Goal: Feedback & Contribution: Contribute content

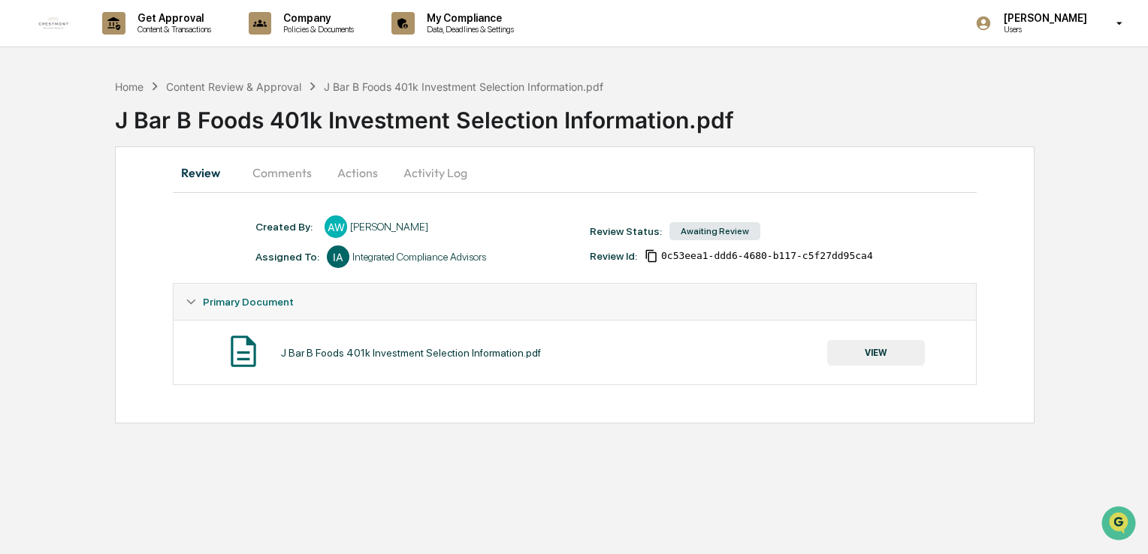
click at [272, 174] on button "Comments" at bounding box center [281, 173] width 83 height 36
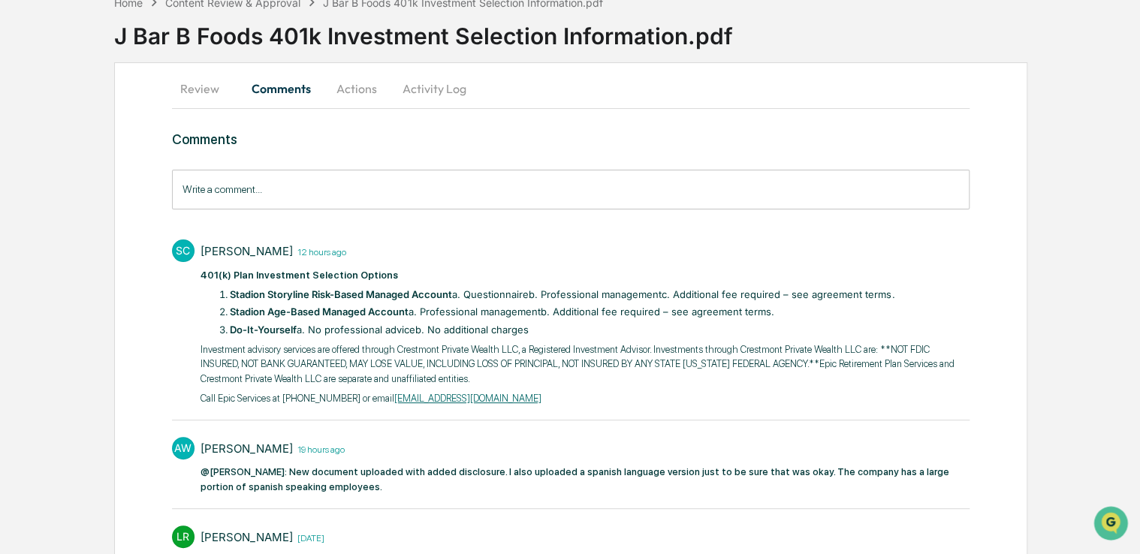
scroll to position [75, 0]
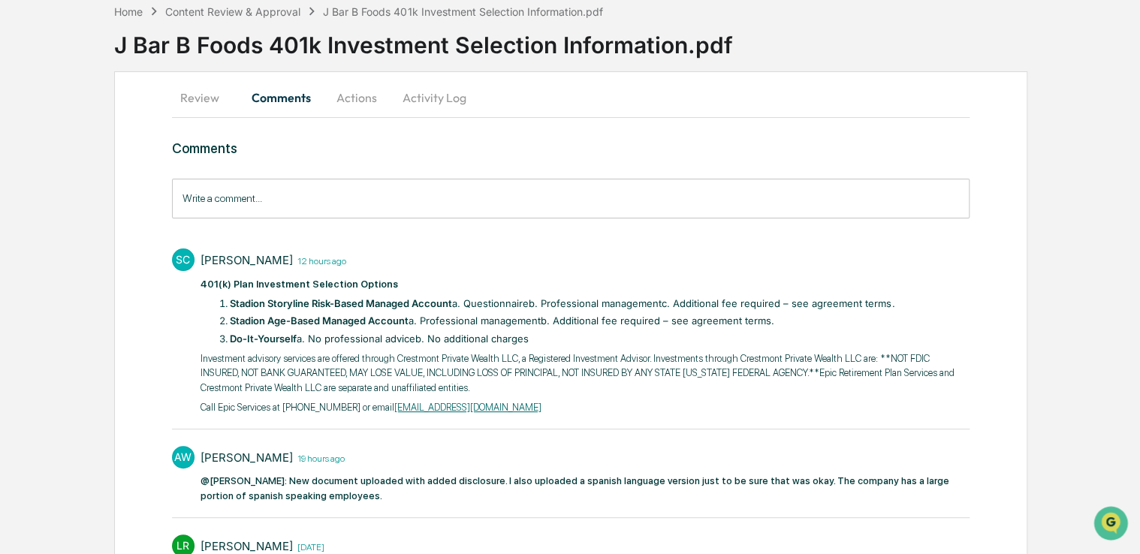
click at [178, 95] on button "Review" at bounding box center [206, 98] width 68 height 36
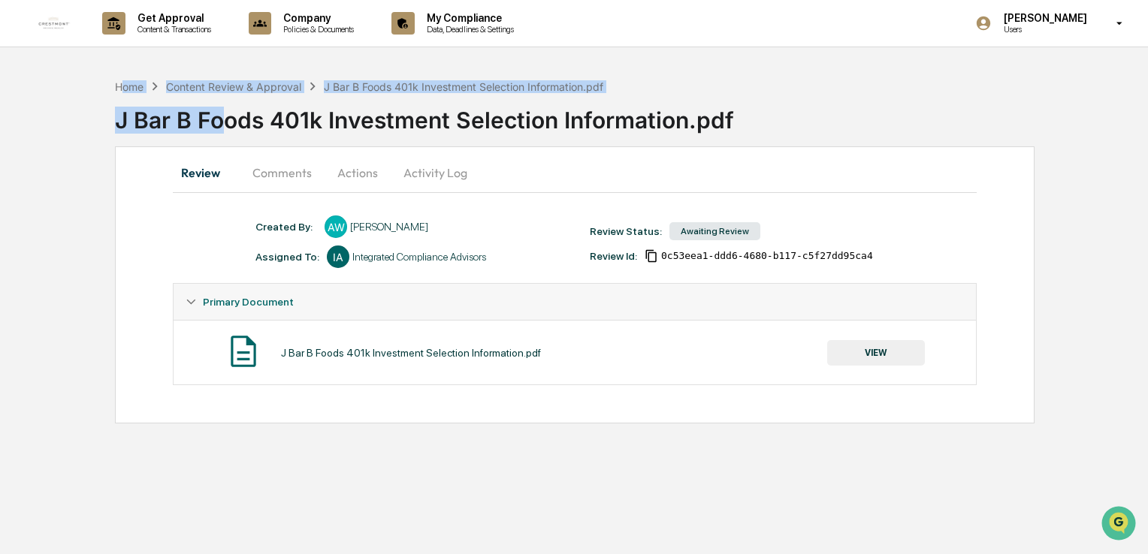
drag, startPoint x: 122, startPoint y: 83, endPoint x: 226, endPoint y: 98, distance: 105.4
click at [226, 98] on div "Home Content Review & Approval J Bar B Foods 401k Investment Selection Informat…" at bounding box center [631, 109] width 1033 height 62
drag, startPoint x: 226, startPoint y: 98, endPoint x: 234, endPoint y: 81, distance: 18.5
click at [234, 81] on div "Content Review & Approval" at bounding box center [233, 86] width 135 height 13
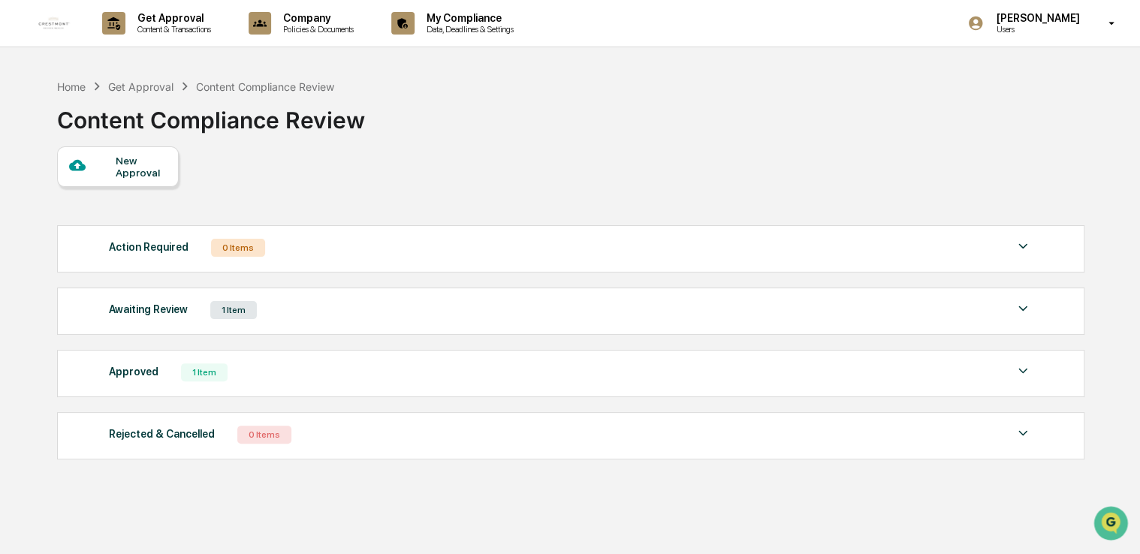
click at [415, 290] on div "Awaiting Review 1 Item File Name Review Id Created Date Requested By Compliance…" at bounding box center [571, 311] width 1028 height 47
click at [409, 308] on div "Awaiting Review 1 Item" at bounding box center [571, 310] width 924 height 21
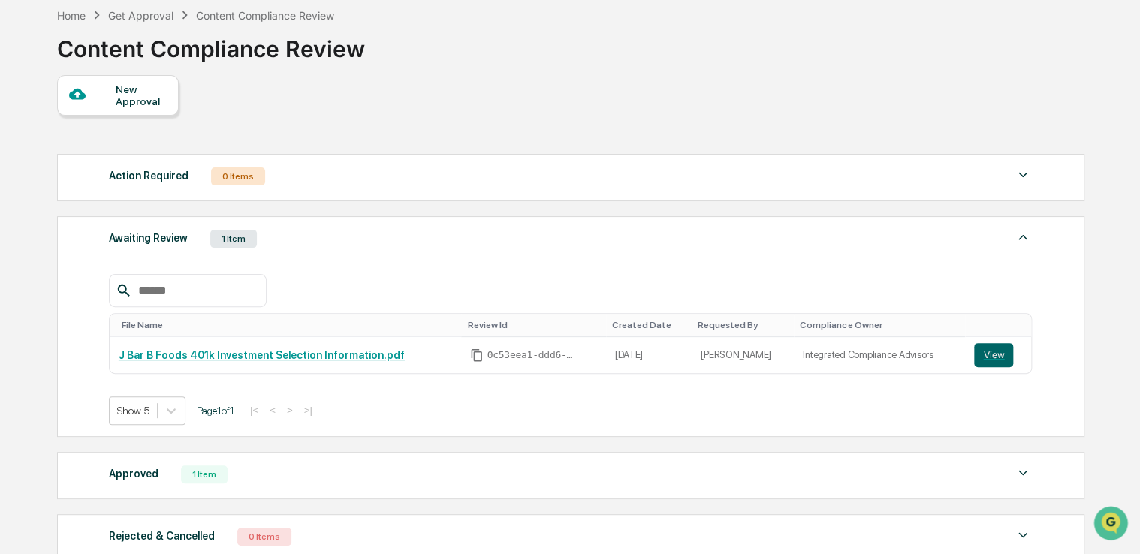
scroll to position [150, 0]
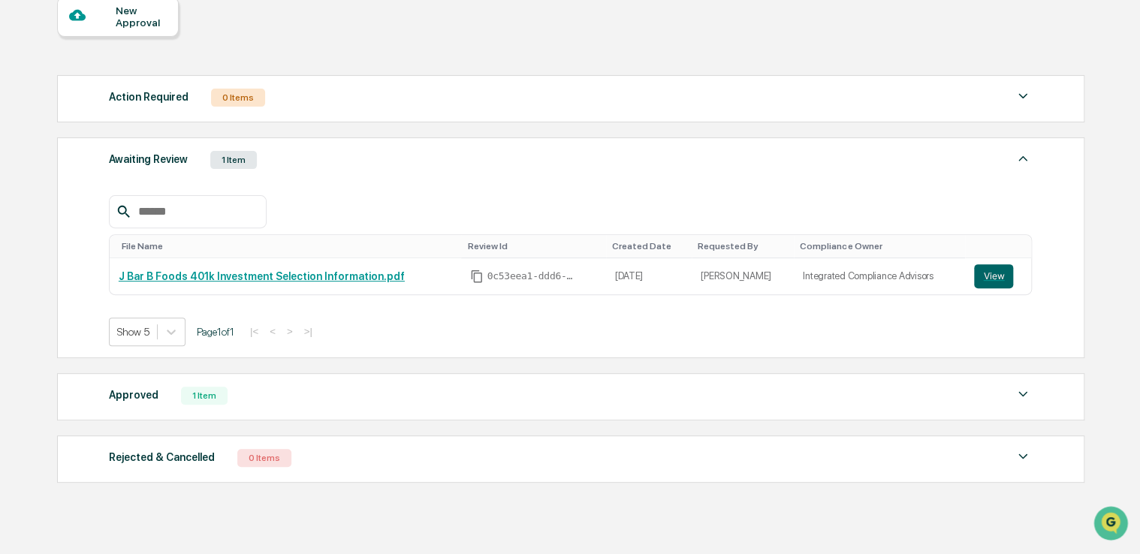
click at [171, 391] on div "Approved 1 Item" at bounding box center [571, 395] width 924 height 21
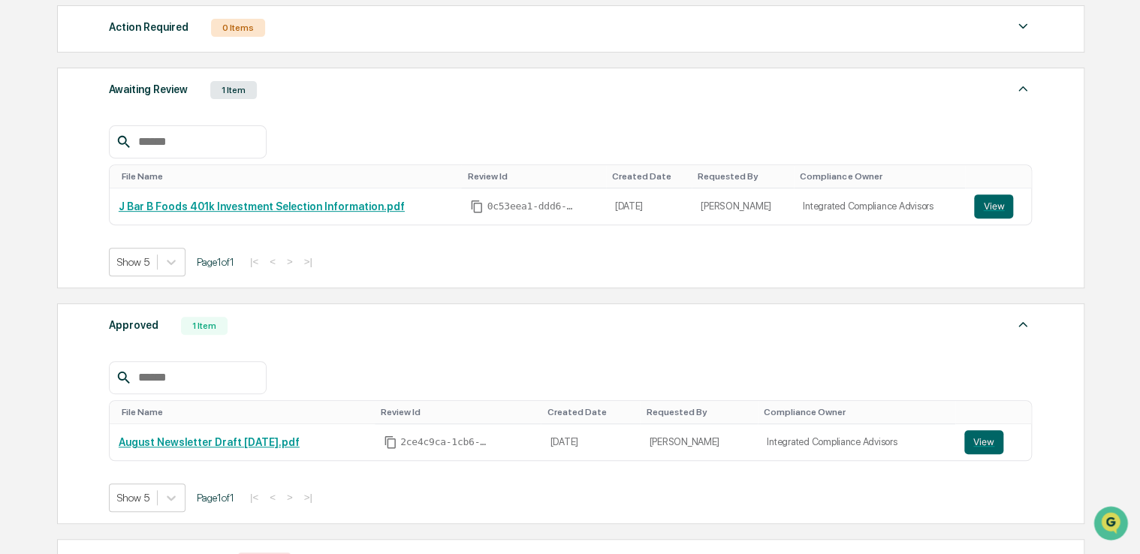
scroll to position [300, 0]
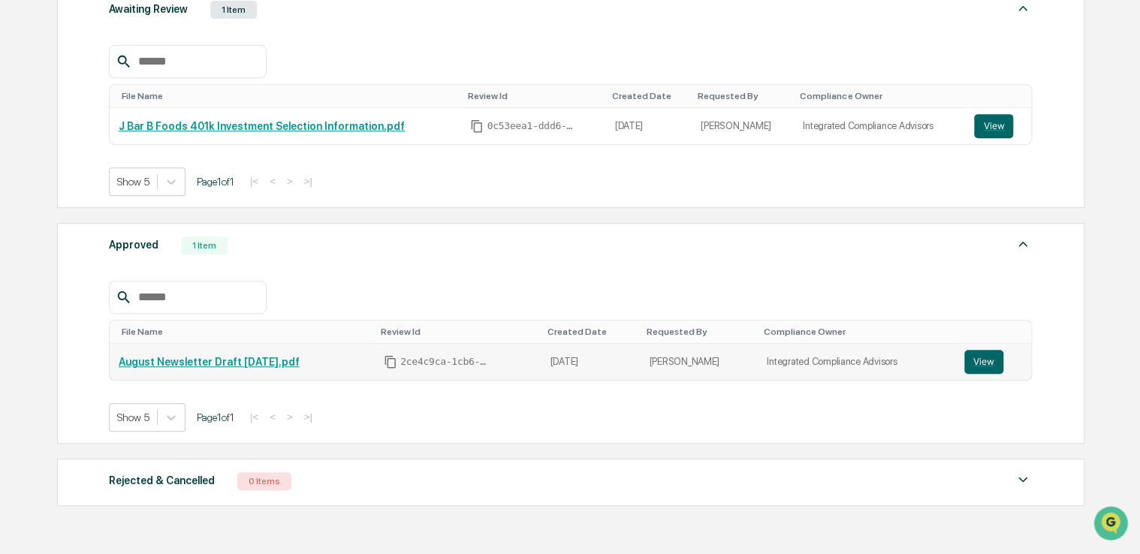
click at [959, 360] on td "View" at bounding box center [994, 362] width 76 height 36
click at [977, 359] on button "View" at bounding box center [984, 362] width 39 height 24
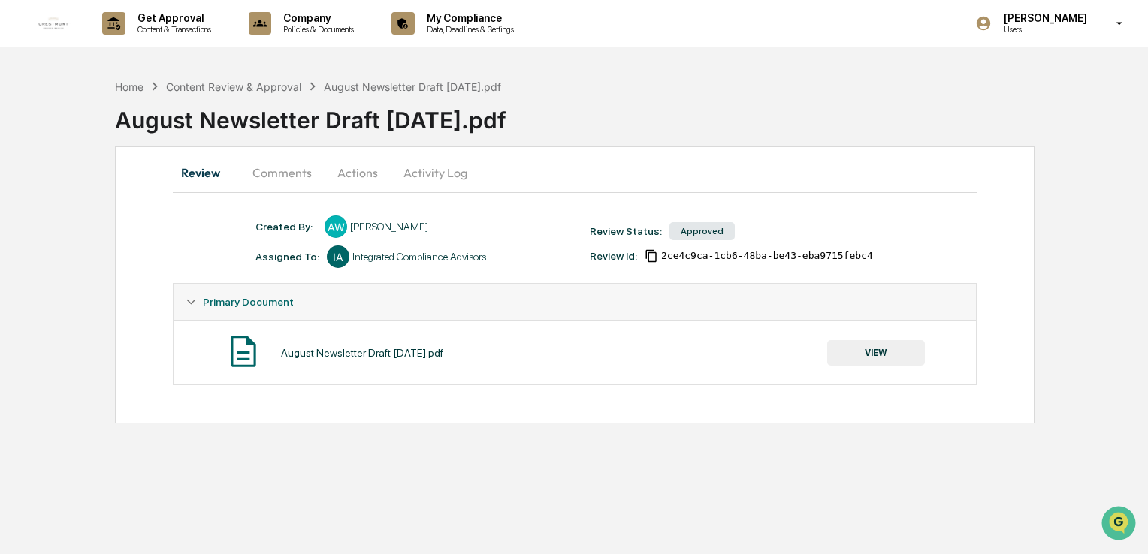
click at [364, 171] on button "Actions" at bounding box center [358, 173] width 68 height 36
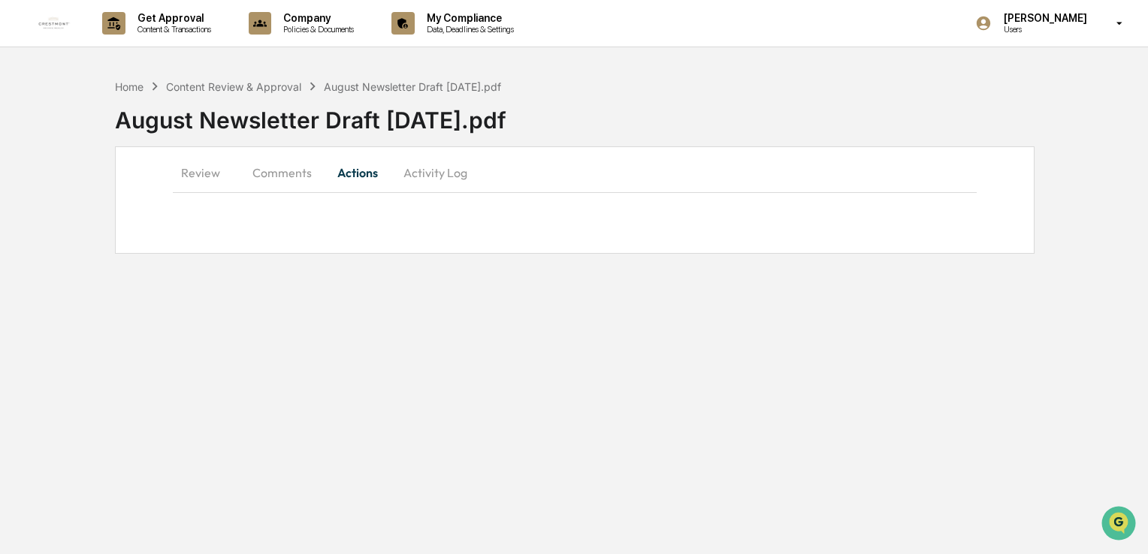
click at [282, 173] on button "Comments" at bounding box center [281, 173] width 83 height 36
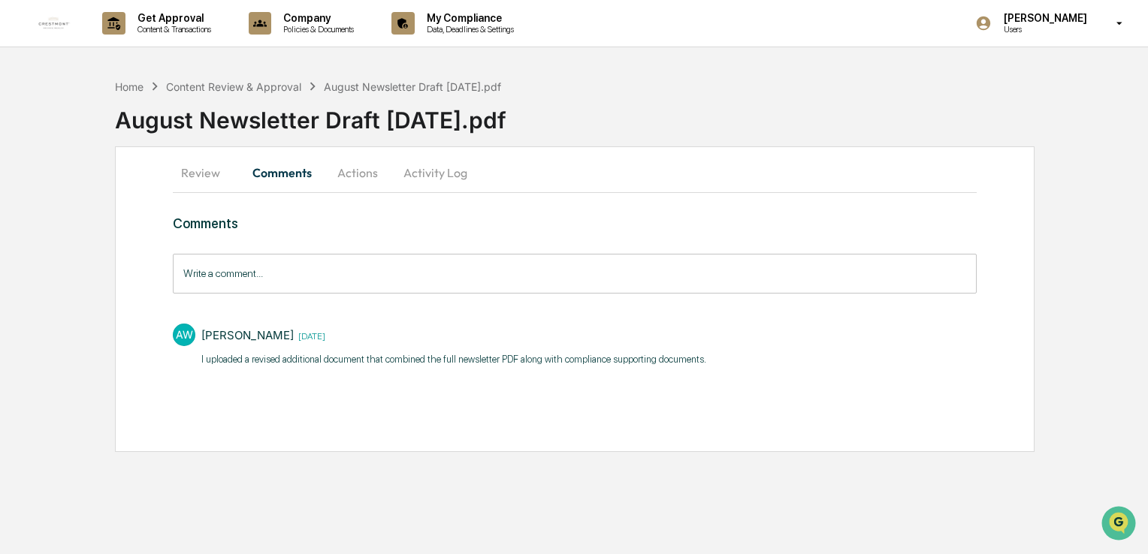
click at [195, 180] on button "Review" at bounding box center [207, 173] width 68 height 36
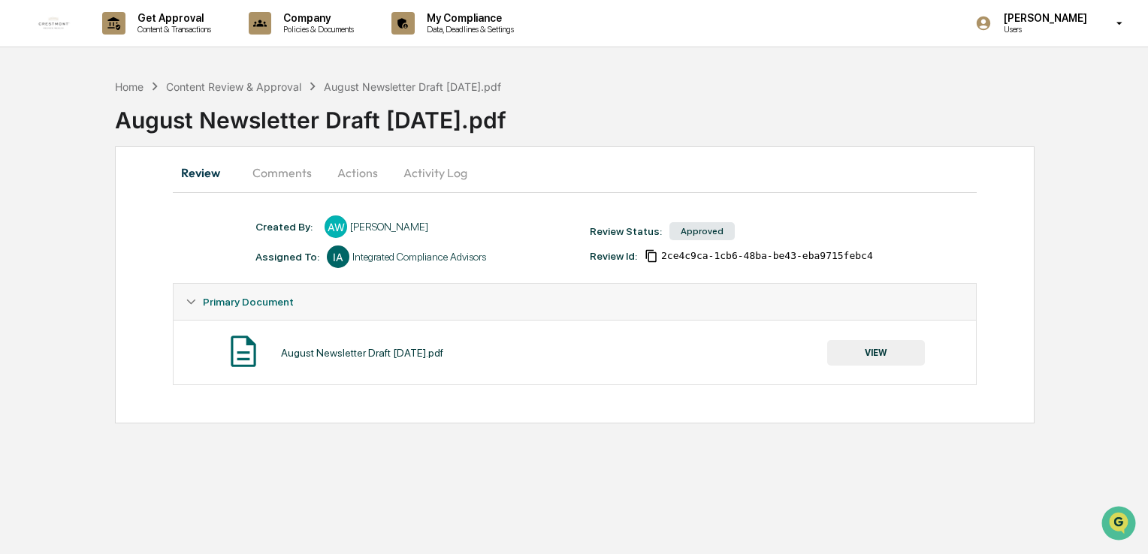
click at [860, 356] on button "VIEW" at bounding box center [876, 353] width 98 height 26
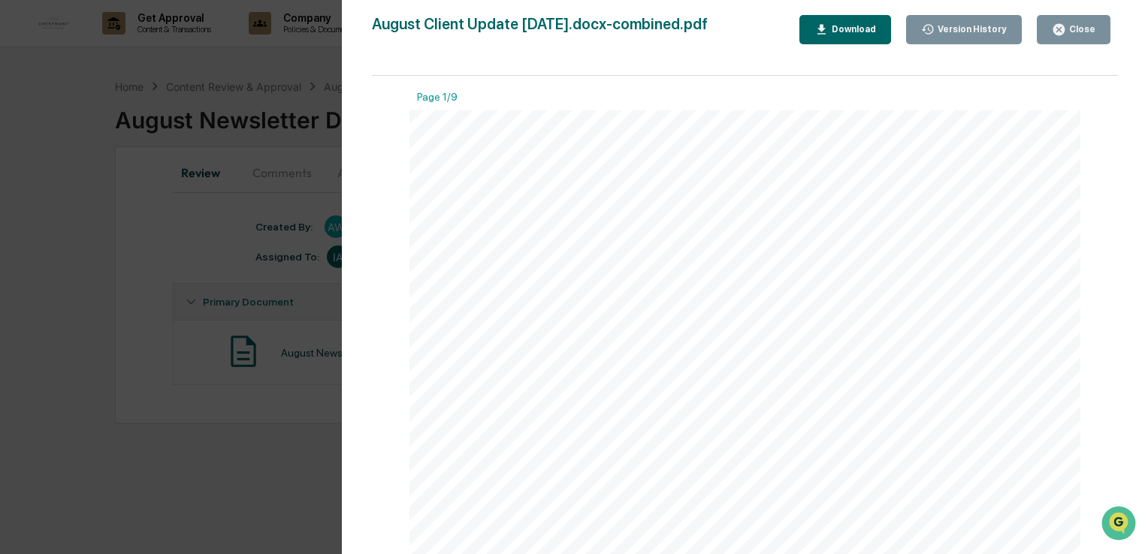
click at [156, 236] on div "Version History 08/05/2025, 05:18 PM Alec Walker 08/05/2025, 05:13 PM Alec Walk…" at bounding box center [574, 277] width 1148 height 554
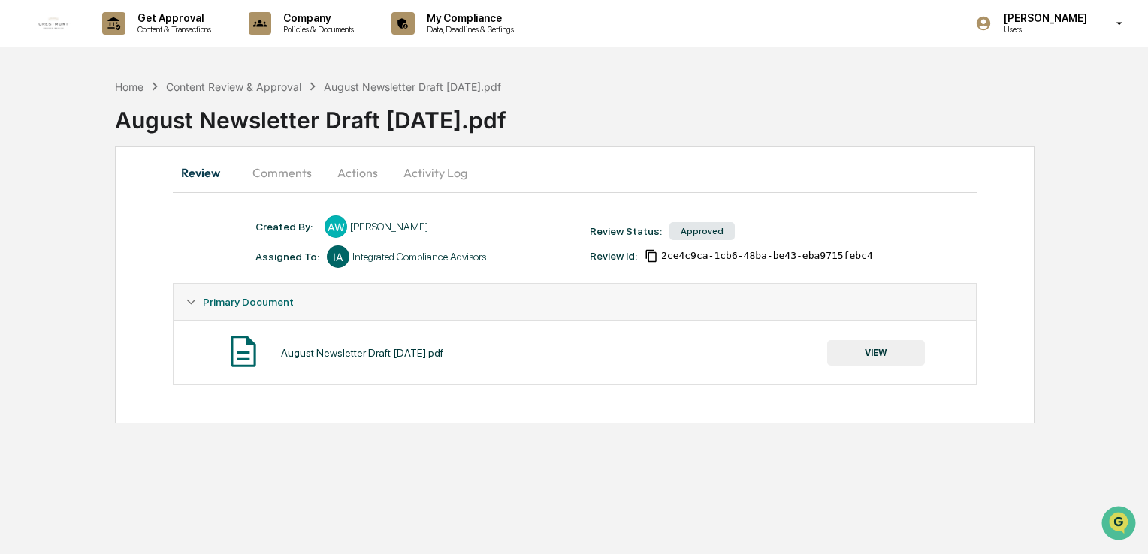
click at [141, 92] on div "Home" at bounding box center [129, 86] width 29 height 13
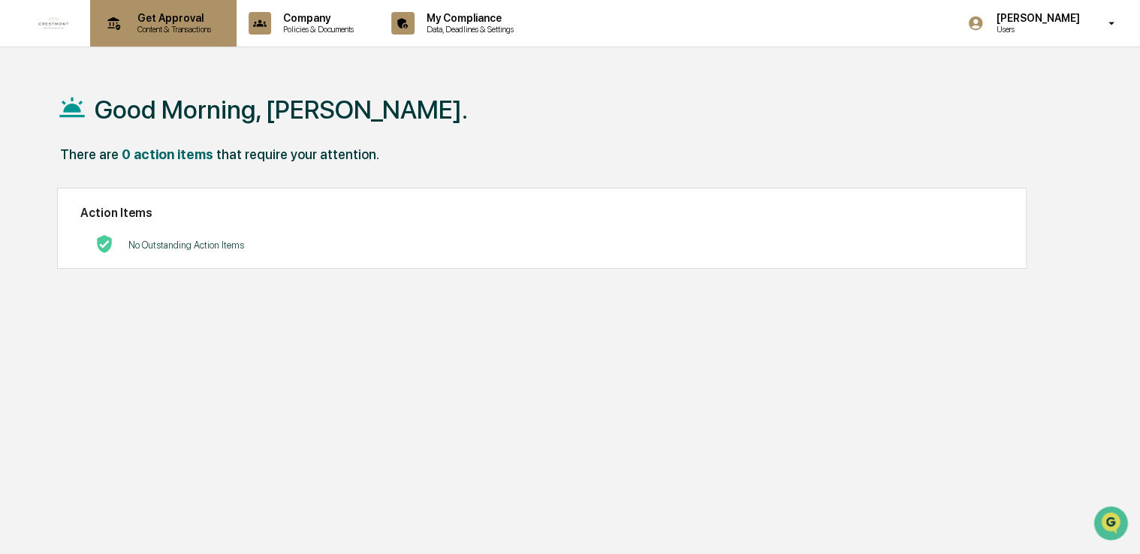
click at [180, 23] on p "Get Approval" at bounding box center [171, 18] width 93 height 12
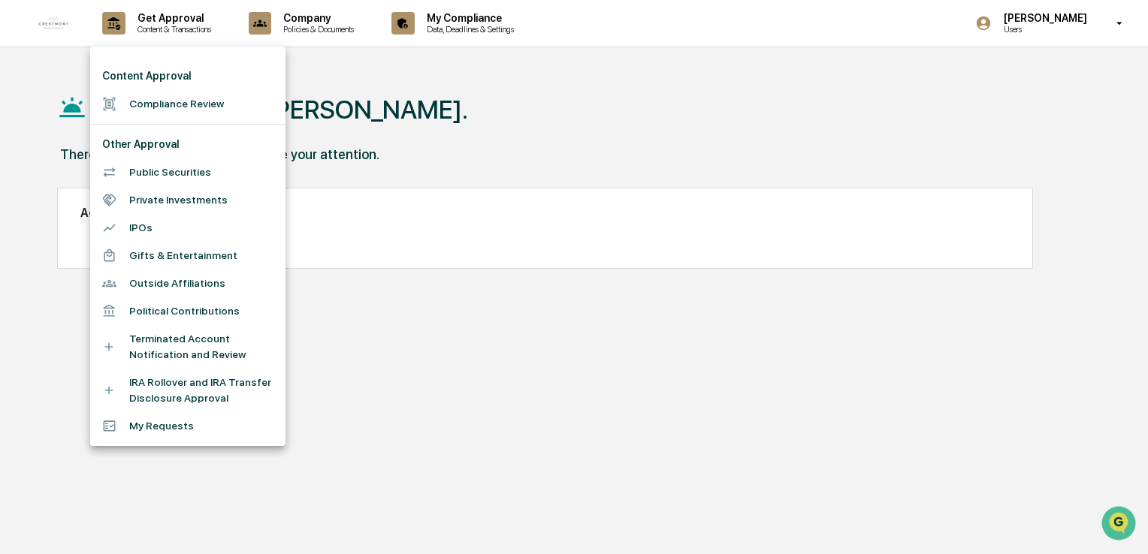
click at [178, 107] on li "Compliance Review" at bounding box center [187, 104] width 195 height 28
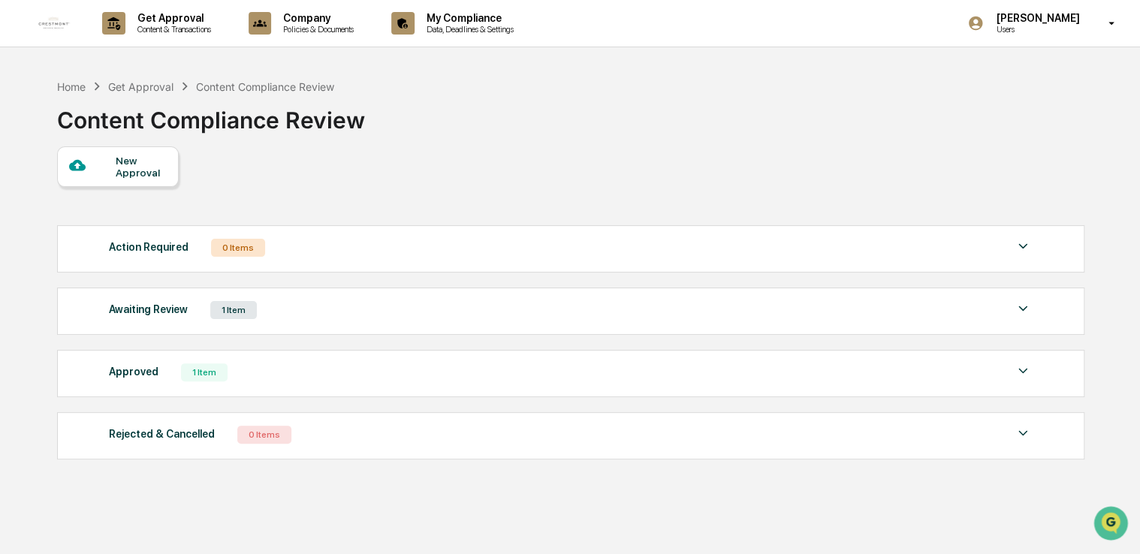
click at [189, 317] on div "Awaiting Review 1 Item" at bounding box center [571, 310] width 924 height 21
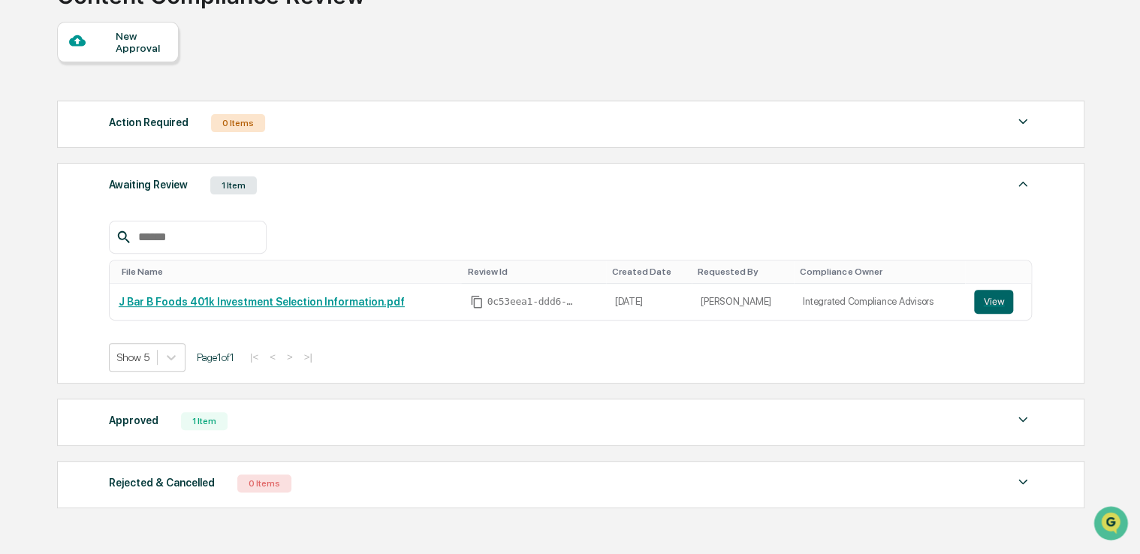
scroll to position [150, 0]
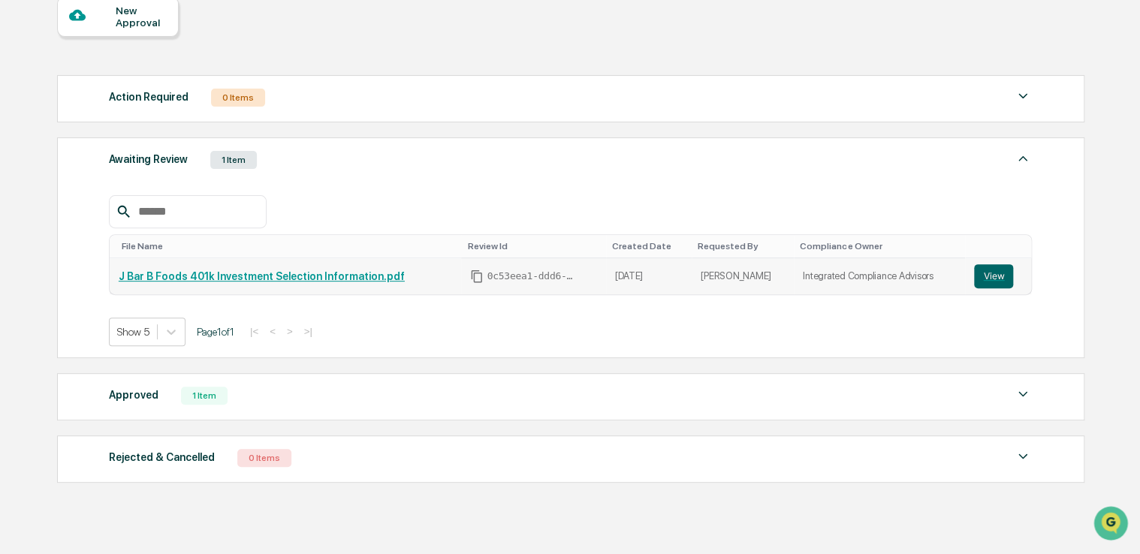
click at [291, 272] on link "J Bar B Foods 401k Investment Selection Information.pdf" at bounding box center [262, 276] width 286 height 12
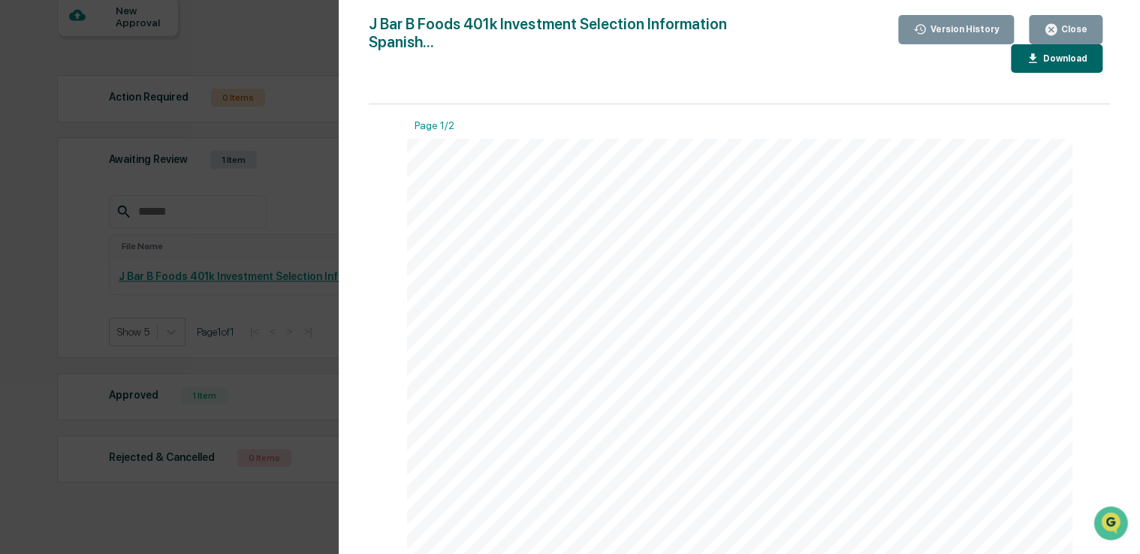
click at [1057, 32] on icon "button" at bounding box center [1051, 29] width 11 height 11
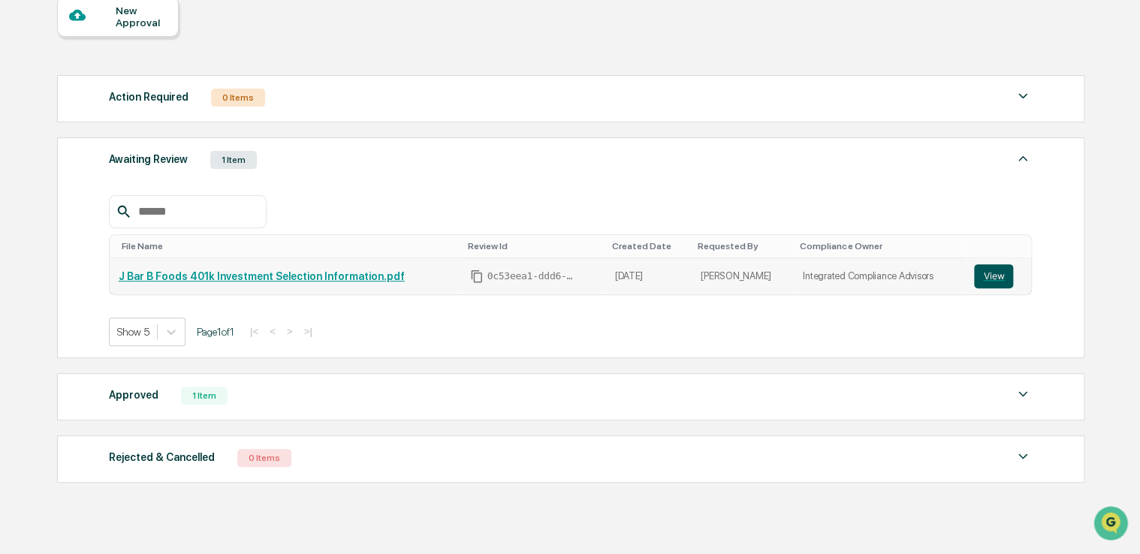
click at [984, 279] on button "View" at bounding box center [993, 276] width 39 height 24
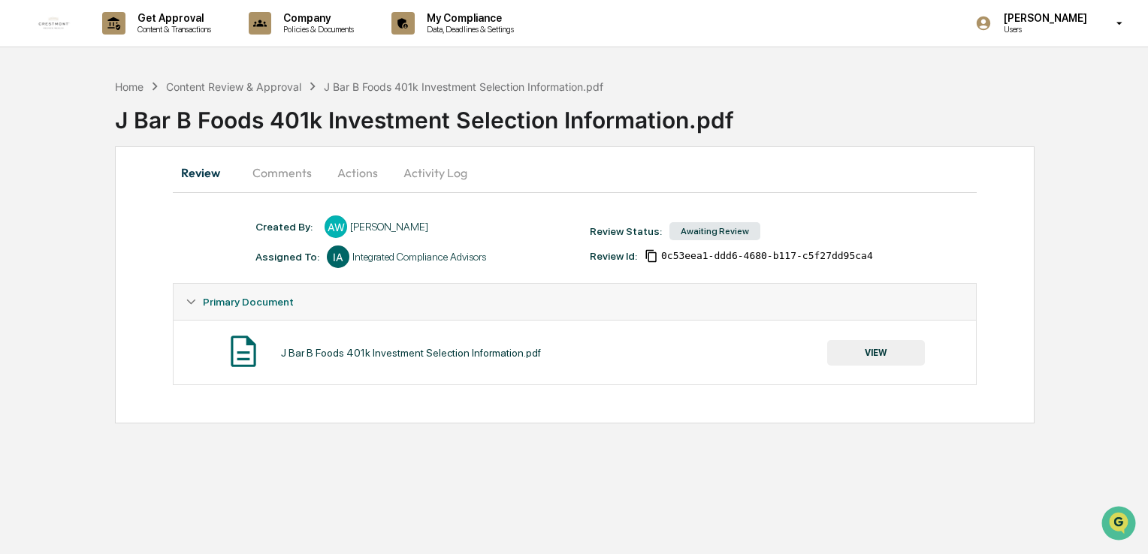
click at [886, 360] on button "VIEW" at bounding box center [876, 353] width 98 height 26
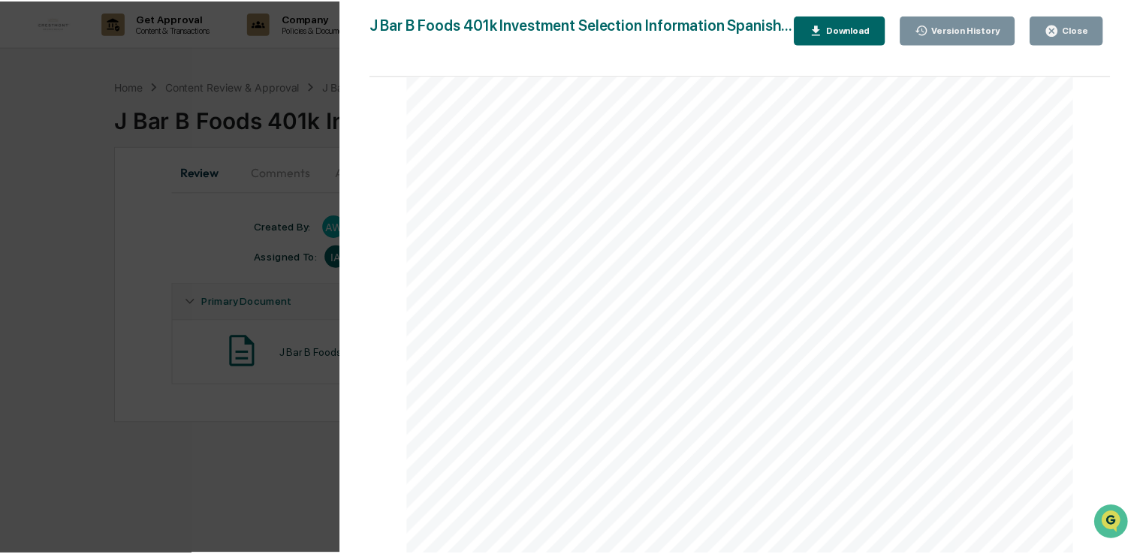
scroll to position [1341, 0]
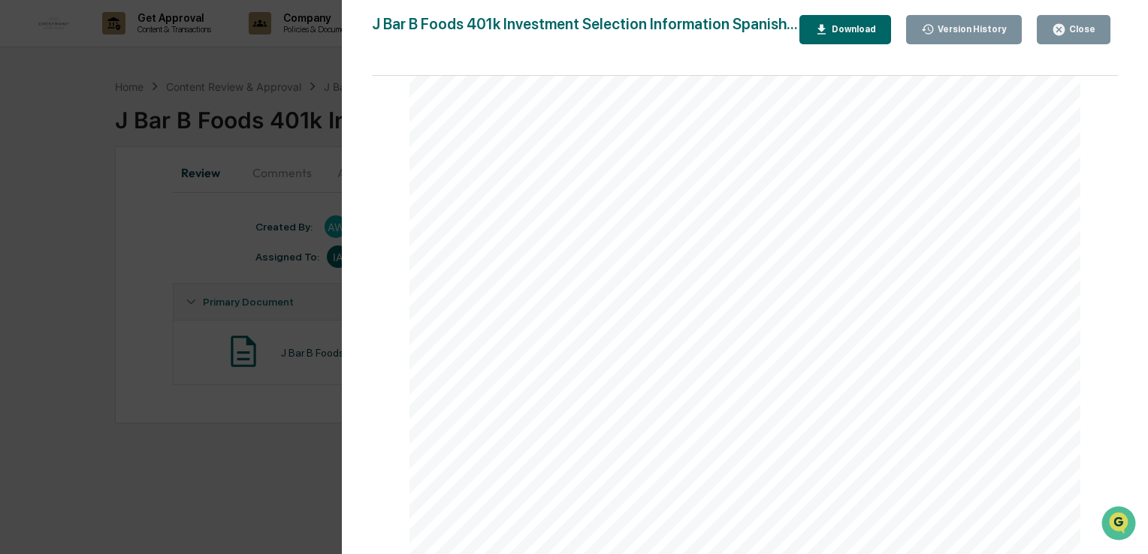
click at [90, 280] on div "Version History [DATE] 06:58 PM [PERSON_NAME] [DATE] 06:58 PM [PERSON_NAME] [DA…" at bounding box center [574, 277] width 1148 height 554
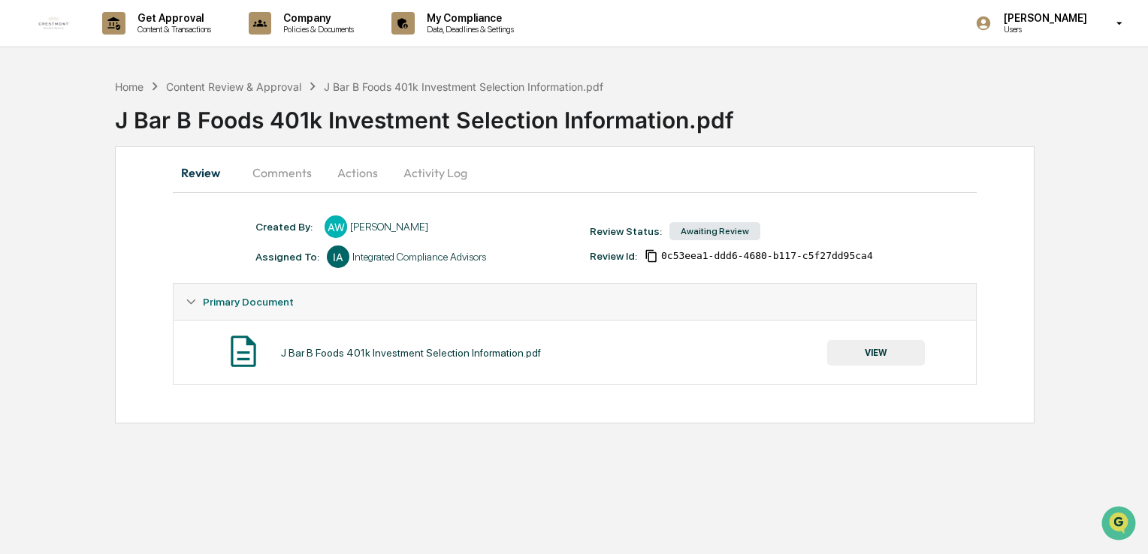
click at [359, 177] on button "Actions" at bounding box center [358, 173] width 68 height 36
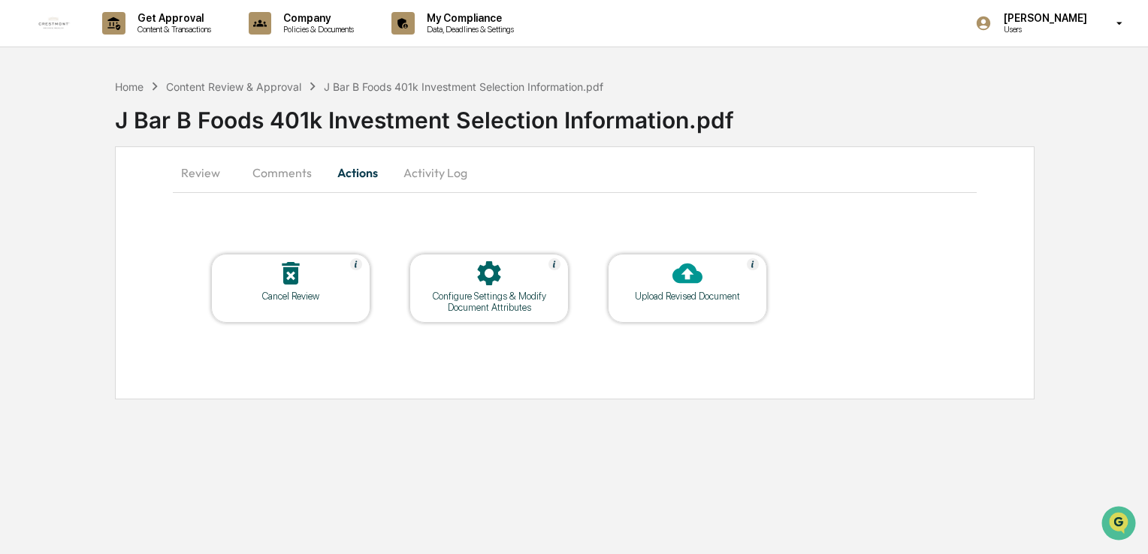
click at [436, 174] on button "Activity Log" at bounding box center [435, 173] width 88 height 36
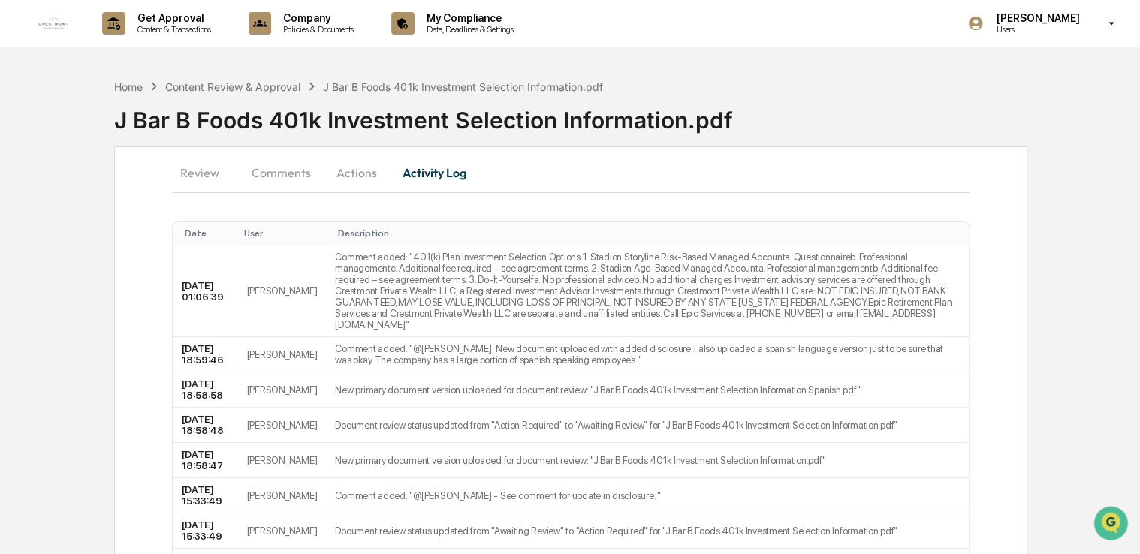
click at [279, 176] on button "Comments" at bounding box center [281, 173] width 83 height 36
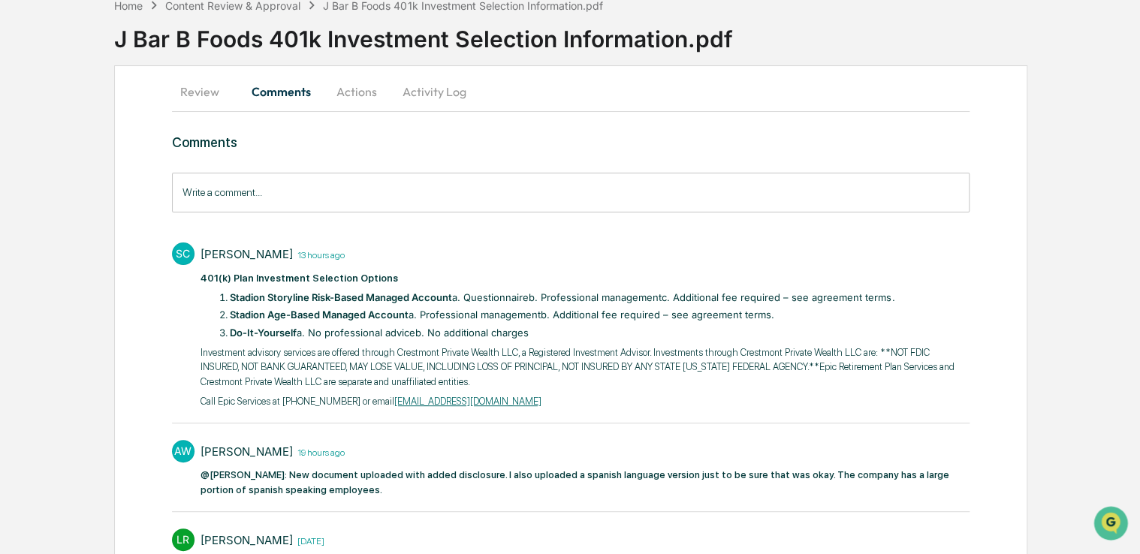
scroll to position [0, 0]
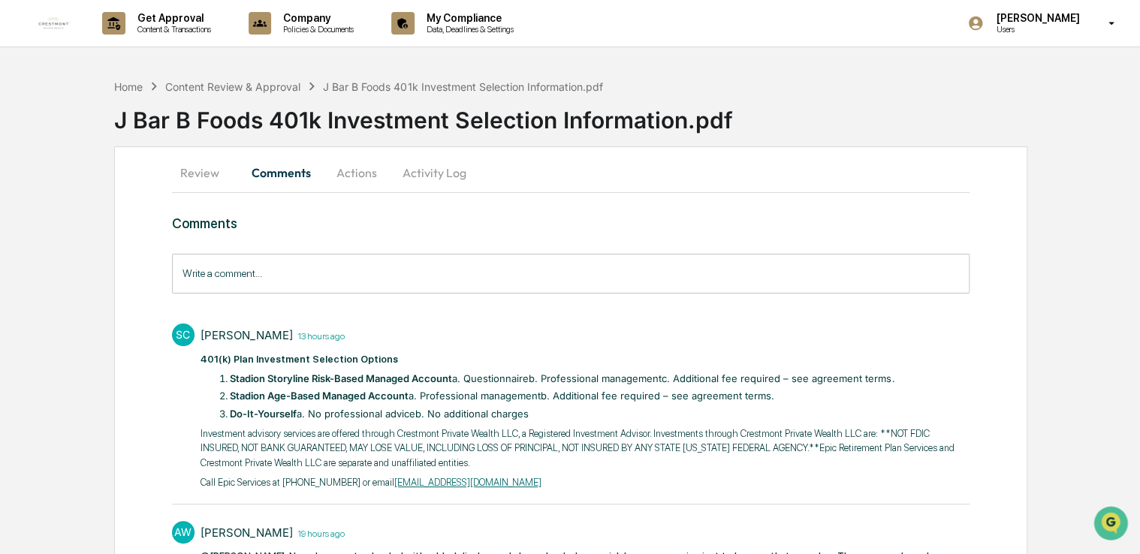
click at [207, 177] on button "Review" at bounding box center [206, 173] width 68 height 36
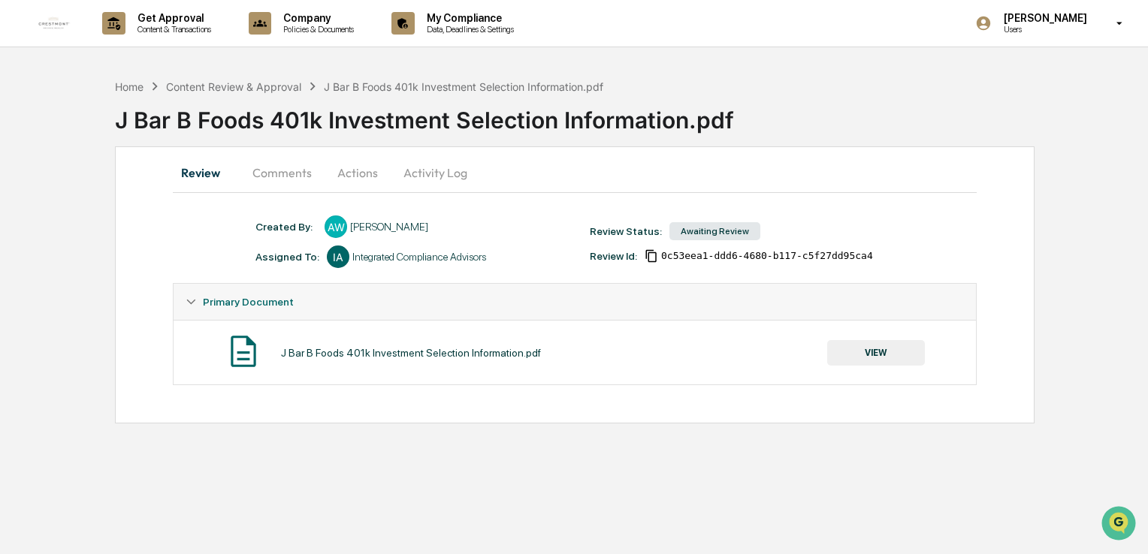
click at [343, 174] on button "Actions" at bounding box center [358, 173] width 68 height 36
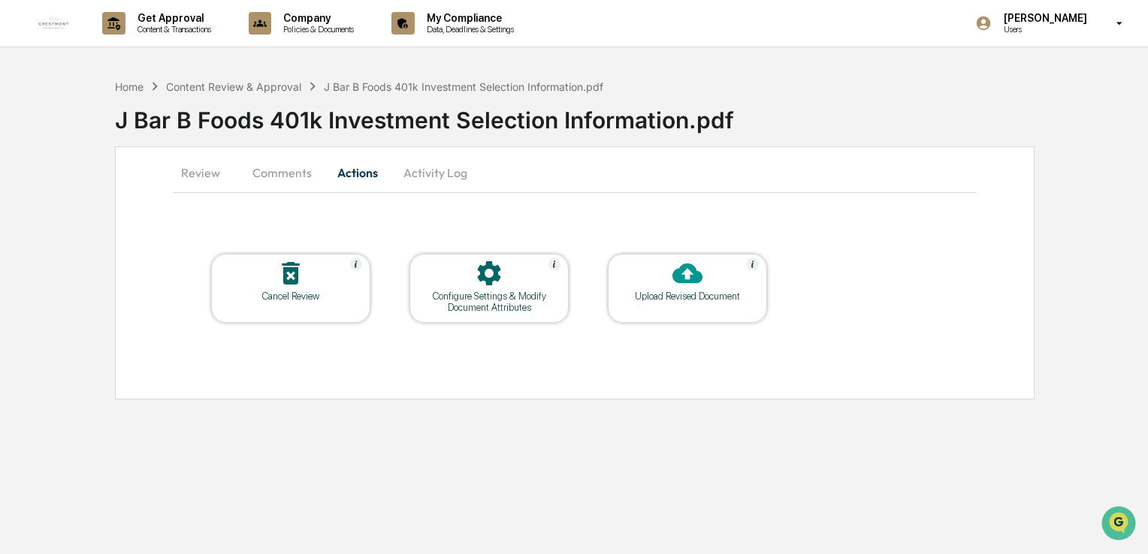
click at [626, 284] on div at bounding box center [687, 274] width 150 height 32
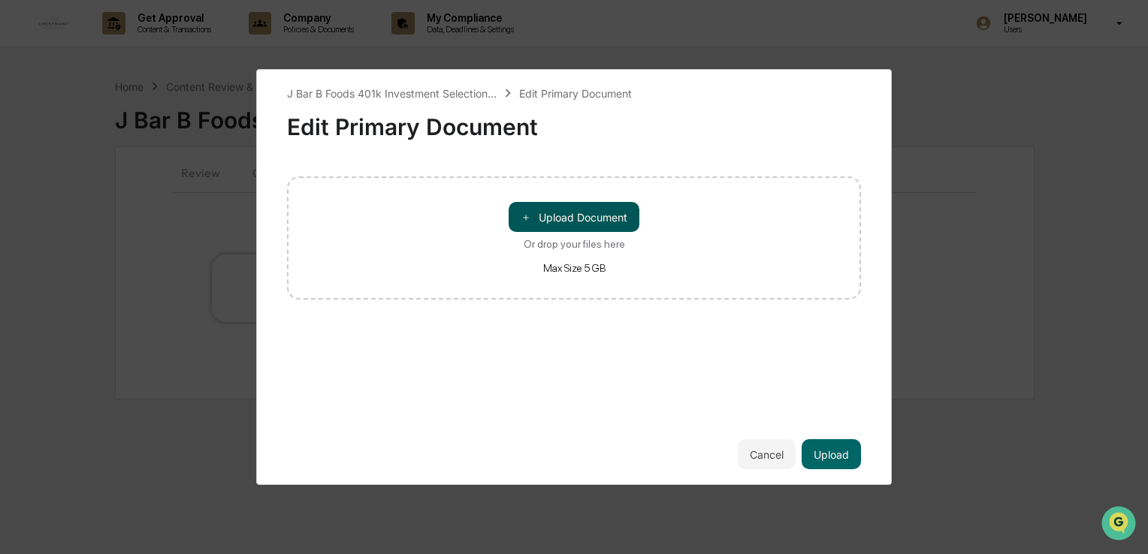
click at [575, 218] on button "＋ Upload Document" at bounding box center [574, 217] width 131 height 30
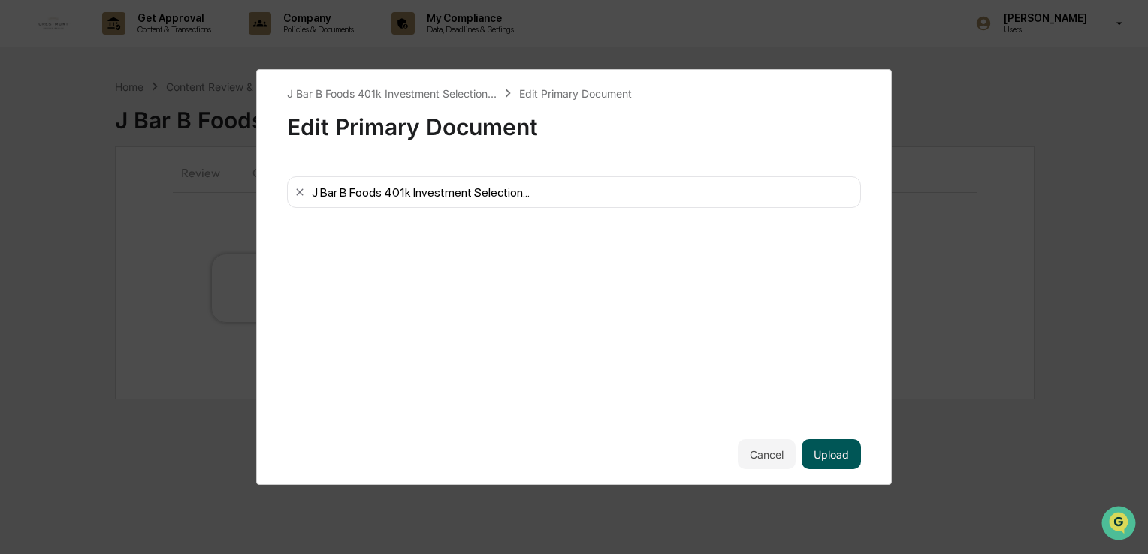
click at [840, 451] on button "Upload" at bounding box center [831, 454] width 59 height 30
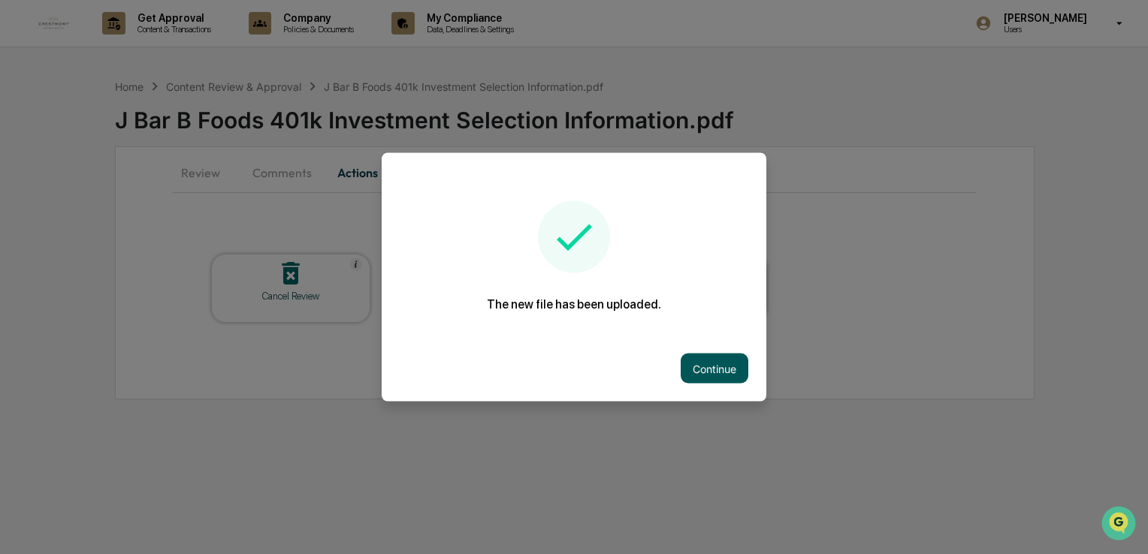
click at [735, 371] on button "Continue" at bounding box center [715, 369] width 68 height 30
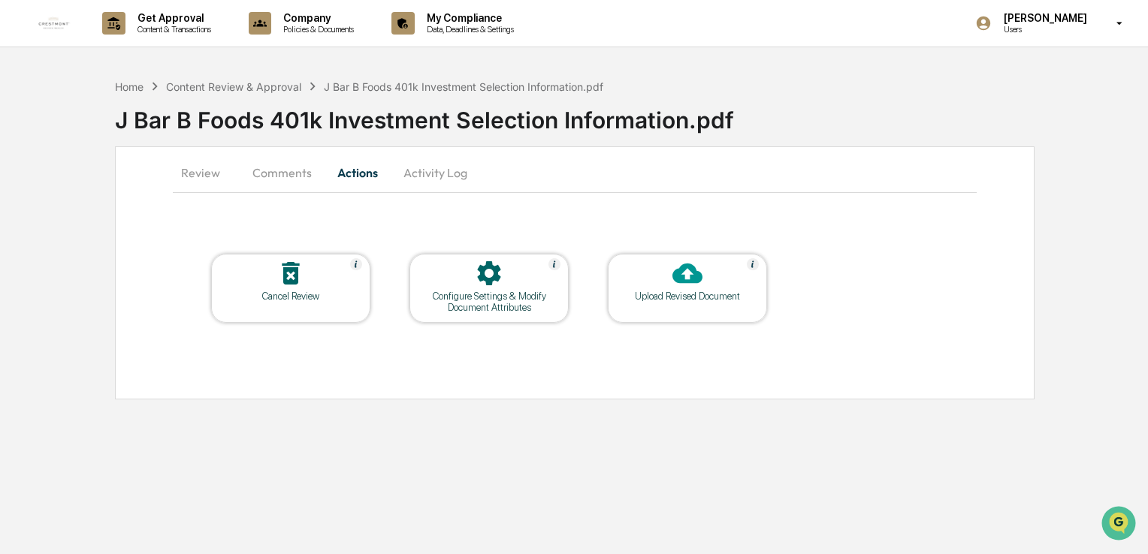
click at [282, 171] on button "Comments" at bounding box center [281, 173] width 83 height 36
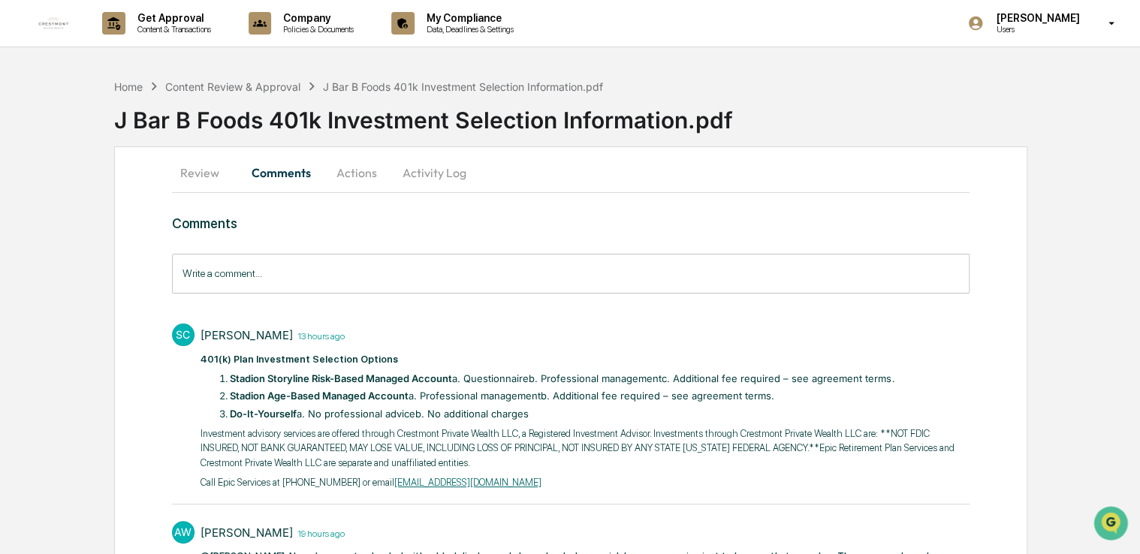
click at [302, 278] on input "Write a comment..." at bounding box center [571, 274] width 799 height 40
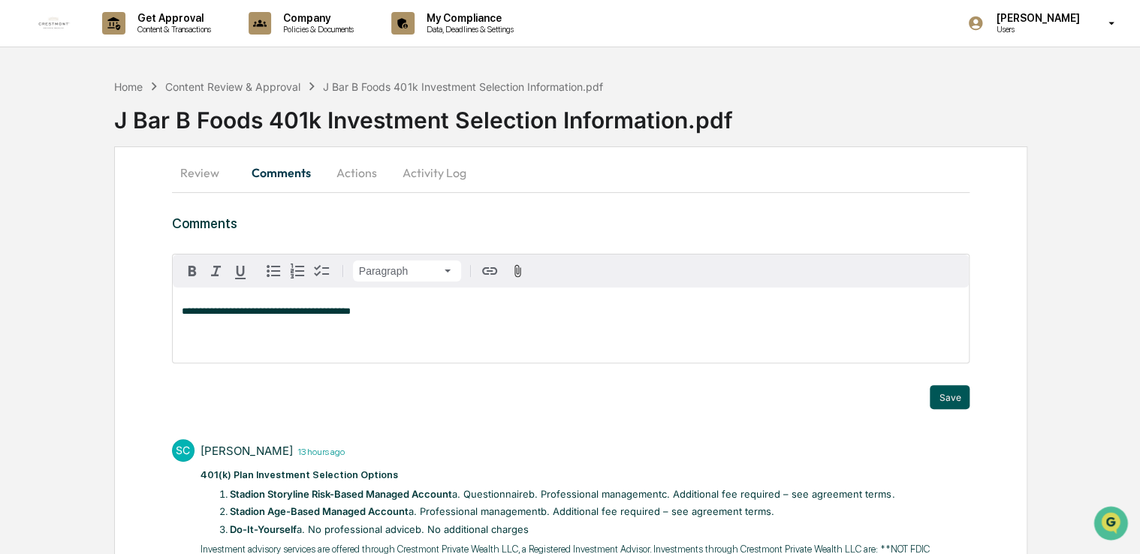
click at [945, 395] on button "Save" at bounding box center [950, 397] width 40 height 24
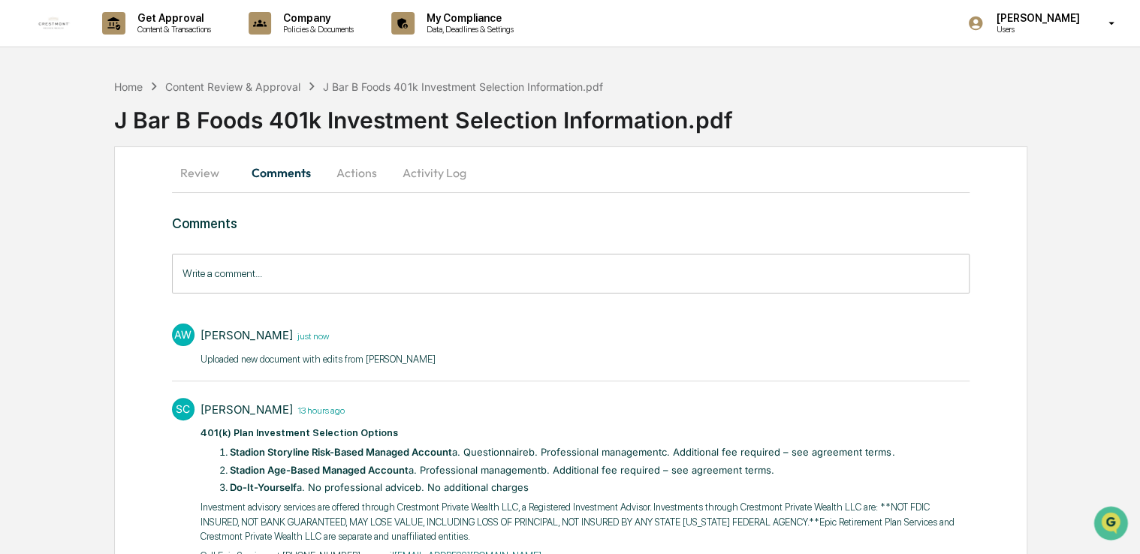
click at [293, 335] on time "just now" at bounding box center [311, 335] width 36 height 13
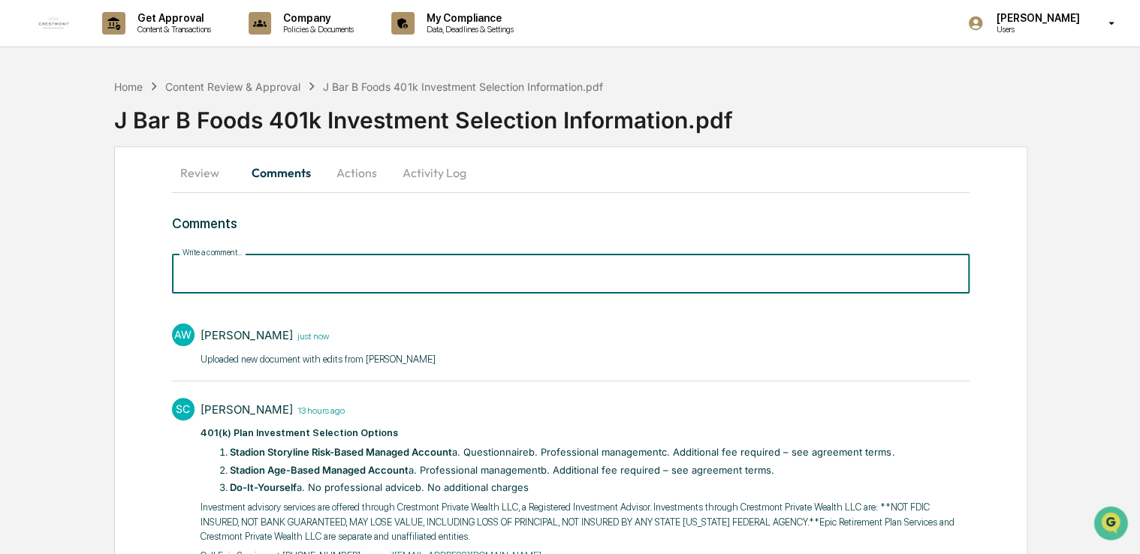
click at [270, 268] on input "Write a comment..." at bounding box center [571, 274] width 799 height 40
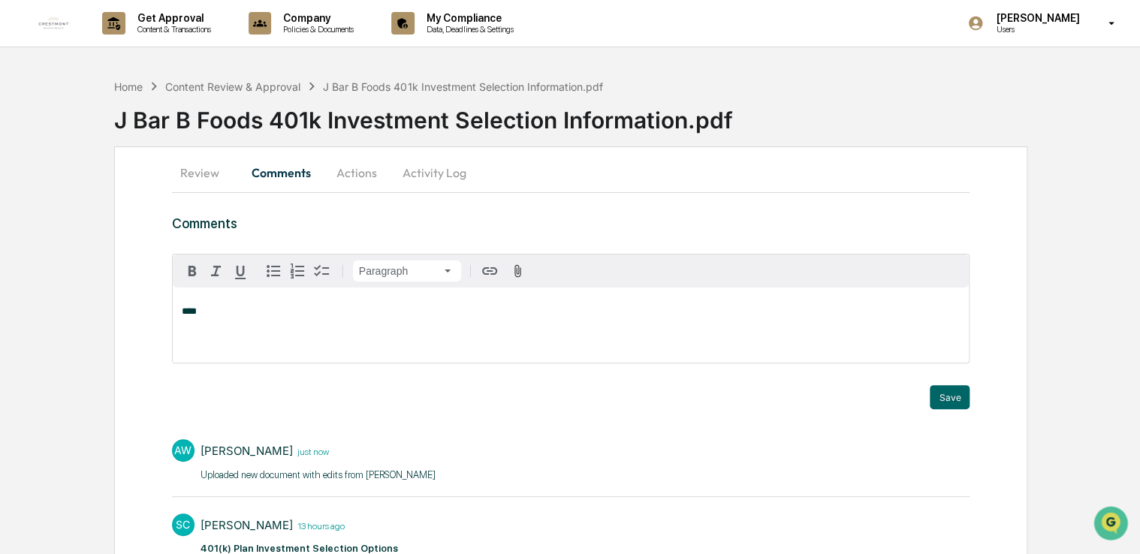
click at [205, 312] on span at bounding box center [201, 311] width 9 height 10
click at [195, 314] on span "****" at bounding box center [189, 311] width 15 height 10
click at [197, 312] on span at bounding box center [201, 311] width 9 height 10
click at [219, 331] on div "[PERSON_NAME]" at bounding box center [231, 334] width 98 height 19
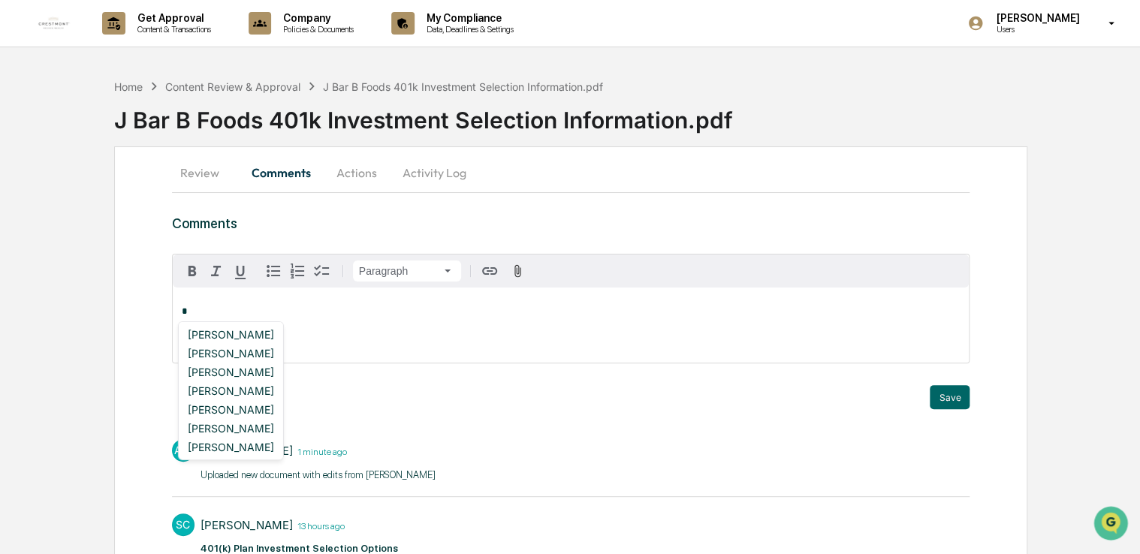
click at [219, 331] on div "[PERSON_NAME]" at bounding box center [231, 334] width 98 height 19
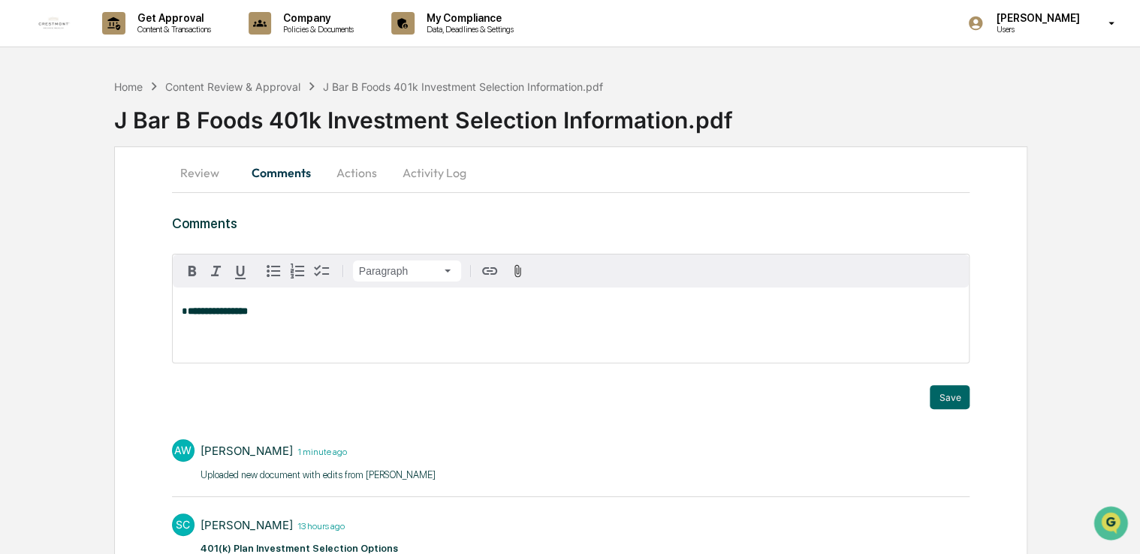
click at [191, 314] on strong "**********" at bounding box center [218, 311] width 60 height 10
click at [254, 311] on span at bounding box center [248, 311] width 12 height 10
click at [304, 312] on span "**********" at bounding box center [315, 311] width 146 height 10
drag, startPoint x: 471, startPoint y: 303, endPoint x: 385, endPoint y: 306, distance: 85.7
click at [385, 306] on div "**********" at bounding box center [571, 325] width 797 height 75
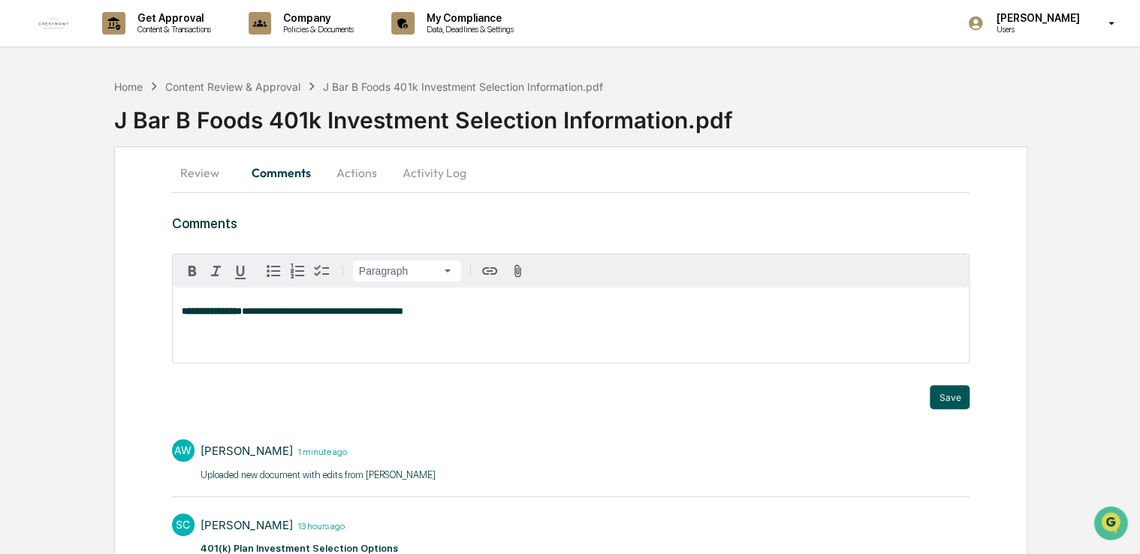
drag, startPoint x: 942, startPoint y: 410, endPoint x: 944, endPoint y: 401, distance: 9.3
click at [946, 395] on button "Save" at bounding box center [950, 397] width 40 height 24
